Goal: Task Accomplishment & Management: Complete application form

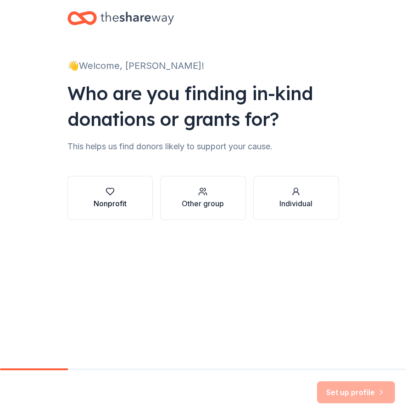
click at [116, 197] on div "Nonprofit" at bounding box center [110, 198] width 33 height 22
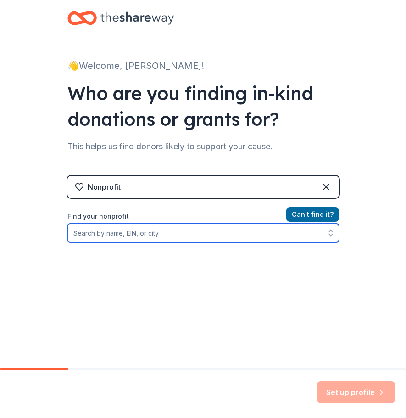
click at [112, 237] on input "Find your nonprofit" at bounding box center [203, 232] width 272 height 18
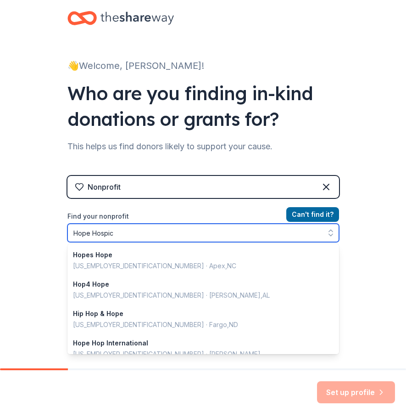
type input "Hope Hospice"
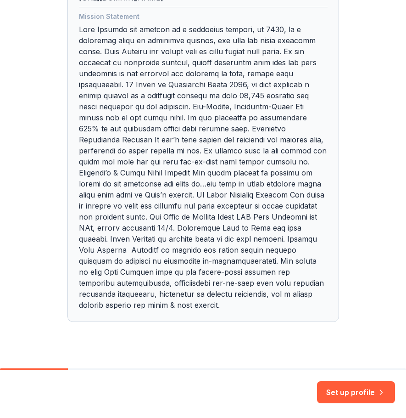
scroll to position [316, 0]
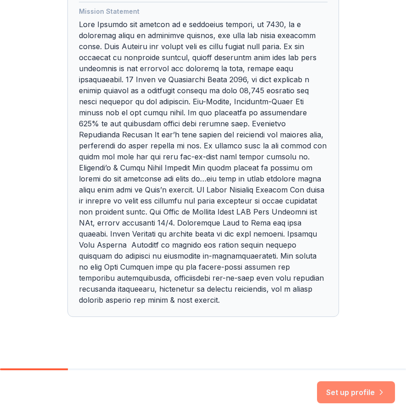
click at [350, 387] on button "Set up profile" at bounding box center [356, 392] width 78 height 22
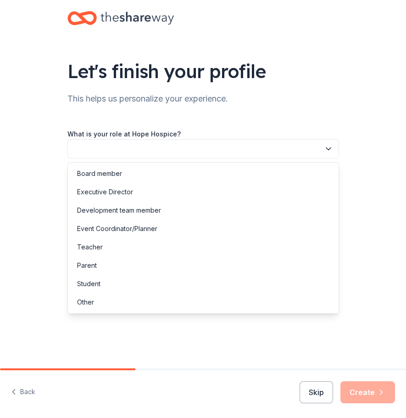
click at [71, 144] on button "button" at bounding box center [203, 148] width 272 height 19
drag, startPoint x: 131, startPoint y: 226, endPoint x: 131, endPoint y: 206, distance: 19.3
click at [131, 206] on div "Board member Executive Director Development team member Event Coordinator/Plann…" at bounding box center [203, 237] width 272 height 151
click at [131, 206] on div "Development team member" at bounding box center [119, 210] width 84 height 11
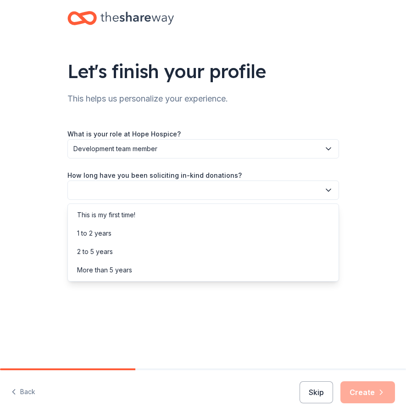
click at [115, 190] on button "button" at bounding box center [203, 189] width 272 height 19
click at [94, 251] on div "2 to 5 years" at bounding box center [95, 251] width 36 height 11
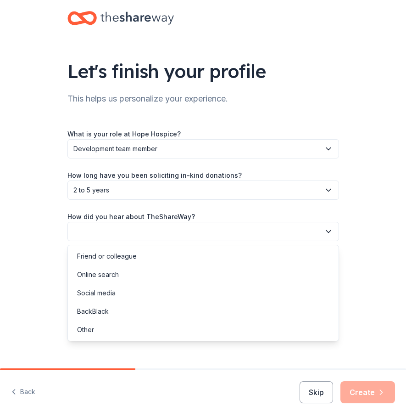
click at [100, 234] on button "button" at bounding box center [203, 231] width 272 height 19
click at [97, 268] on div "Online search" at bounding box center [203, 274] width 267 height 18
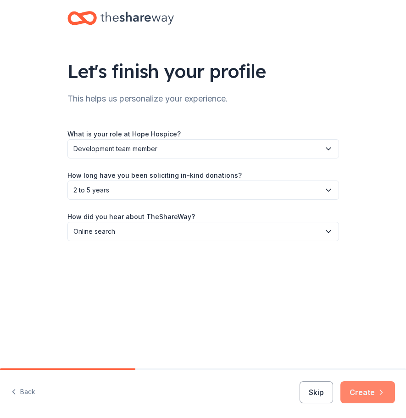
click at [382, 388] on icon "button" at bounding box center [381, 391] width 9 height 9
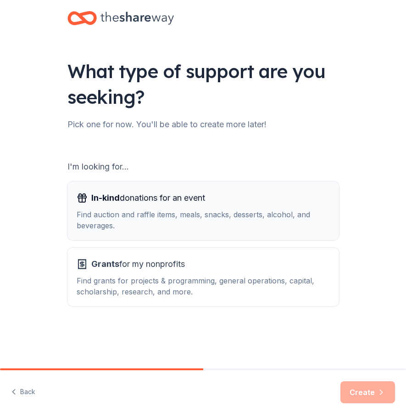
click at [128, 217] on div "Find auction and raffle items, meals, snacks, desserts, alcohol, and beverages." at bounding box center [203, 220] width 253 height 22
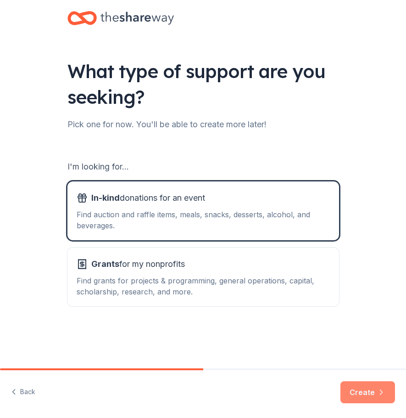
click at [356, 390] on button "Create" at bounding box center [367, 392] width 55 height 22
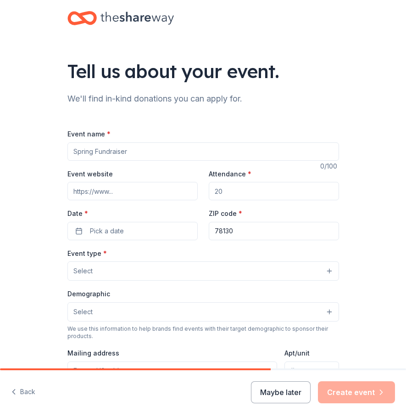
click at [115, 150] on input "Event name *" at bounding box center [203, 151] width 272 height 18
click at [122, 151] on input "Event name *" at bounding box center [203, 151] width 272 height 18
type input "Swing for Hope"
click at [114, 195] on input "Event website" at bounding box center [132, 191] width 130 height 18
click at [113, 191] on input "Event website" at bounding box center [132, 191] width 130 height 18
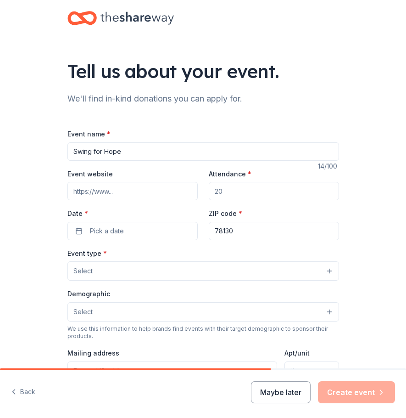
click at [113, 191] on input "Event website" at bounding box center [132, 191] width 130 height 18
click at [226, 189] on input "Attendance *" at bounding box center [274, 191] width 130 height 18
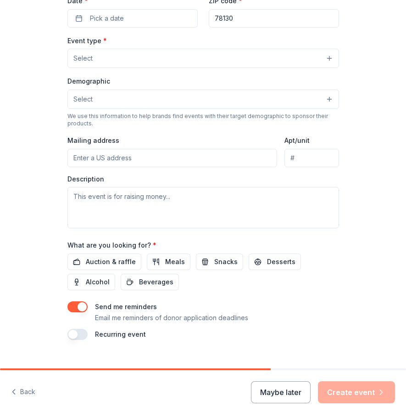
scroll to position [228, 0]
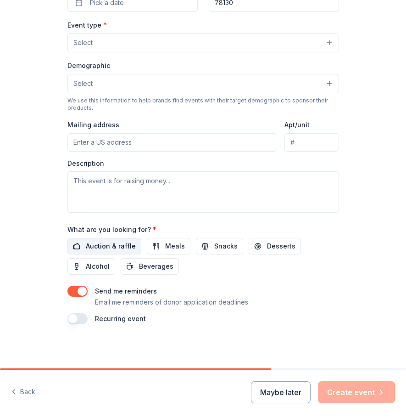
click at [87, 249] on span "Auction & raffle" at bounding box center [111, 245] width 50 height 11
click at [201, 245] on button "Snacks" at bounding box center [219, 246] width 47 height 17
click at [77, 316] on button "button" at bounding box center [77, 318] width 20 height 11
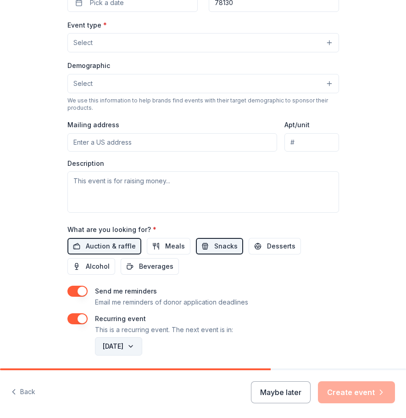
click at [135, 345] on button "[DATE]" at bounding box center [118, 346] width 47 height 18
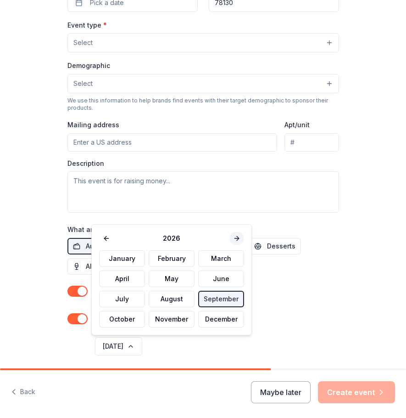
click at [234, 234] on button at bounding box center [236, 238] width 15 height 13
click at [228, 297] on button "September" at bounding box center [221, 298] width 46 height 17
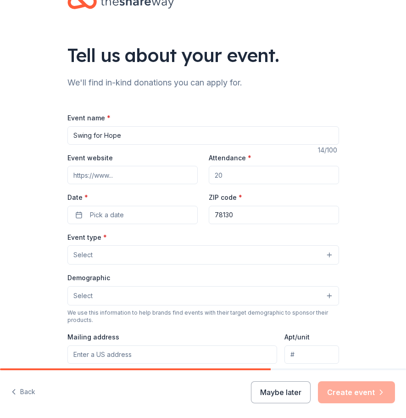
scroll to position [0, 0]
